Goal: Navigation & Orientation: Go to known website

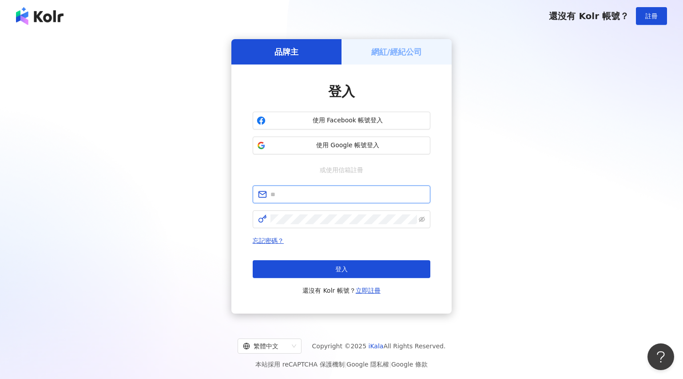
type input "**********"
drag, startPoint x: 80, startPoint y: 21, endPoint x: 6, endPoint y: 21, distance: 74.2
click at [6, 21] on div "還沒有 Kolr 帳號？ 註冊" at bounding box center [341, 16] width 683 height 32
click at [348, 269] on span "登入" at bounding box center [342, 268] width 12 height 7
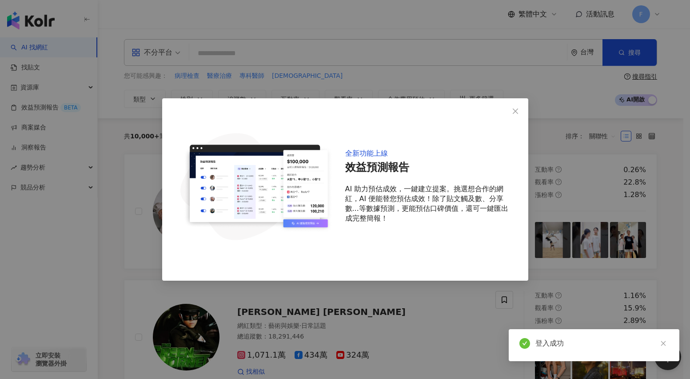
click at [514, 113] on icon "close" at bounding box center [515, 111] width 7 height 7
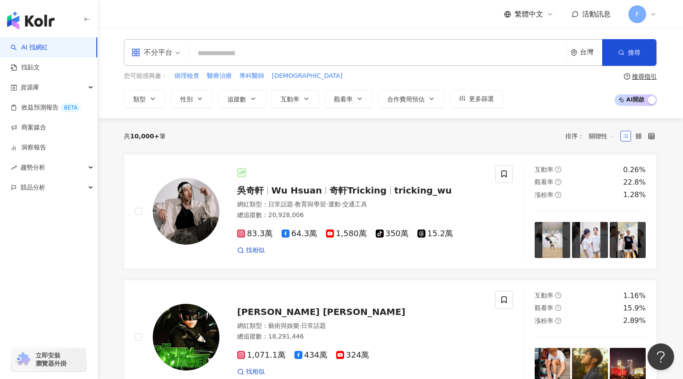
click at [58, 362] on span "立即安裝 瀏覽器外掛" at bounding box center [51, 359] width 31 height 16
